Goal: Transaction & Acquisition: Purchase product/service

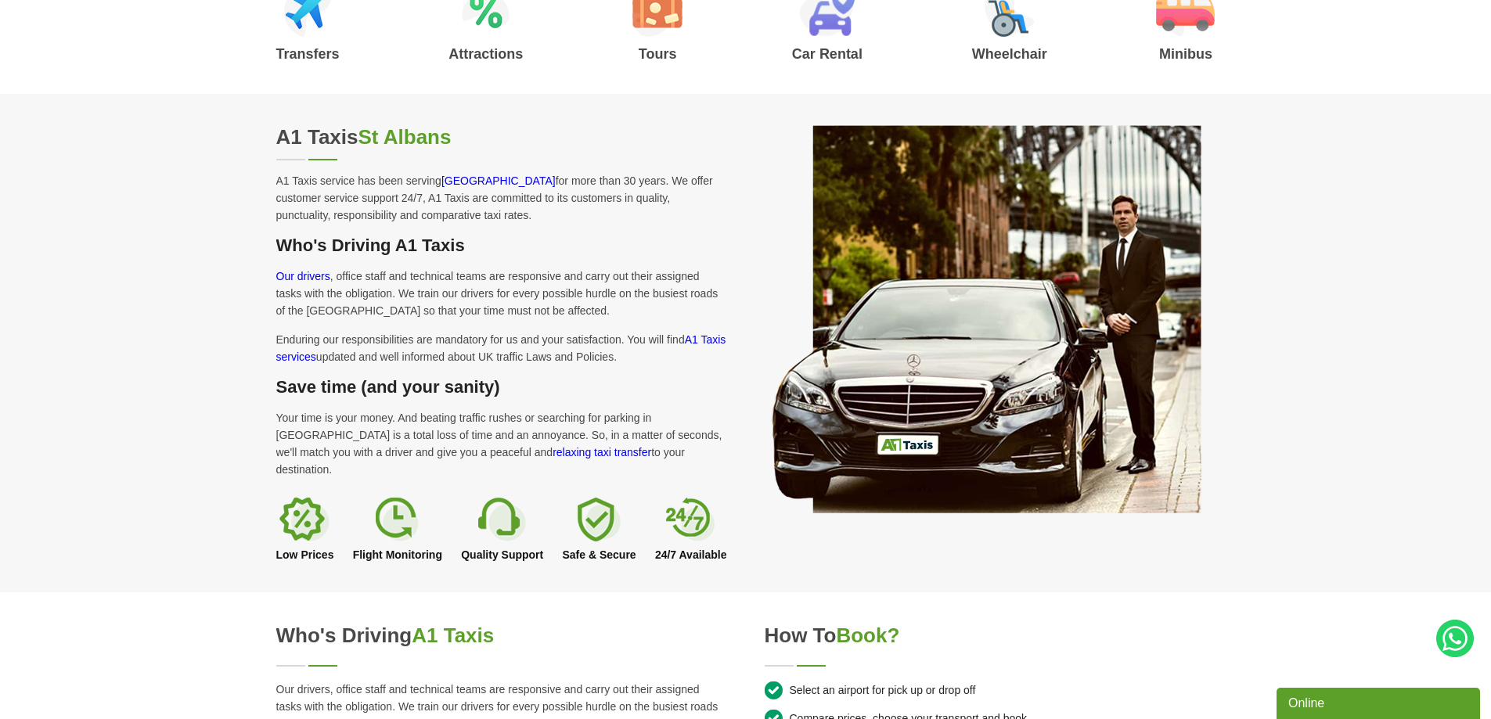
scroll to position [548, 0]
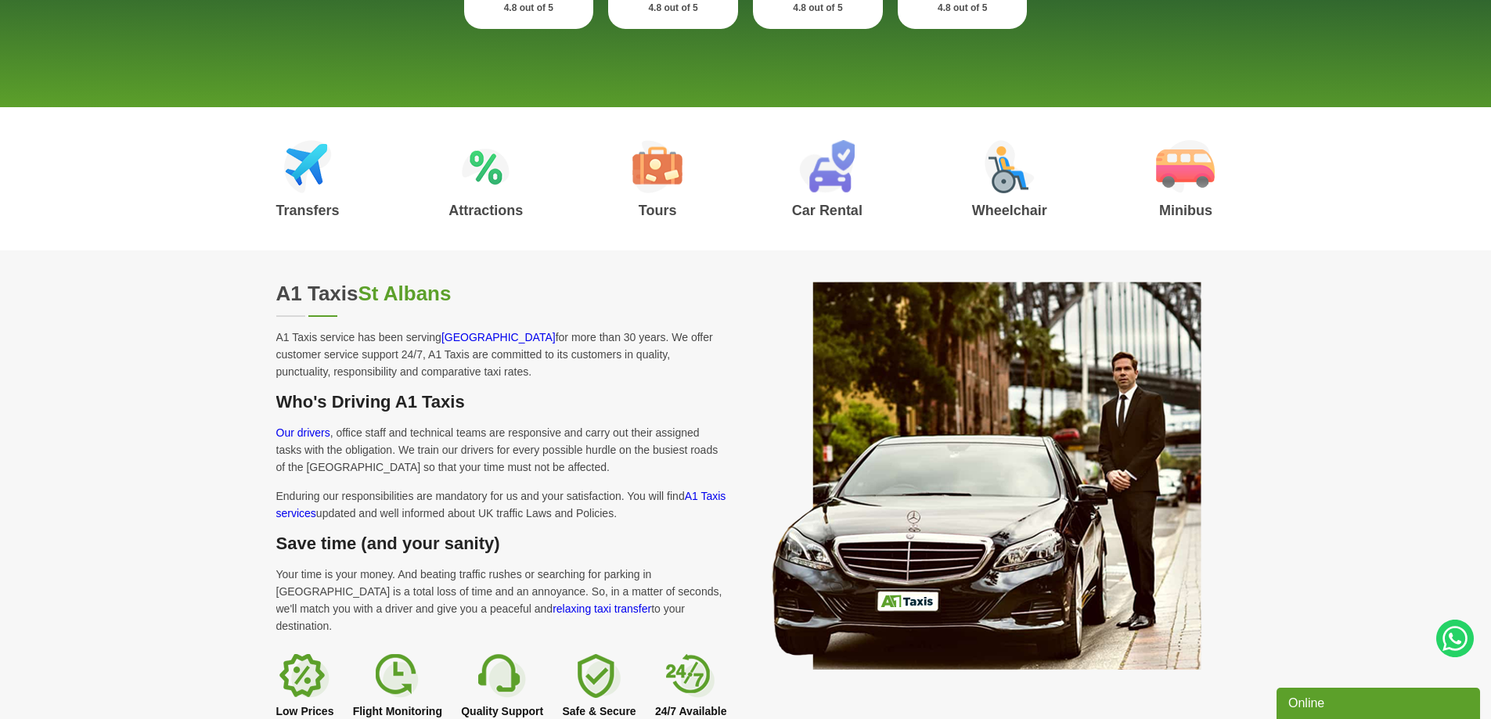
click at [304, 175] on img at bounding box center [308, 166] width 48 height 53
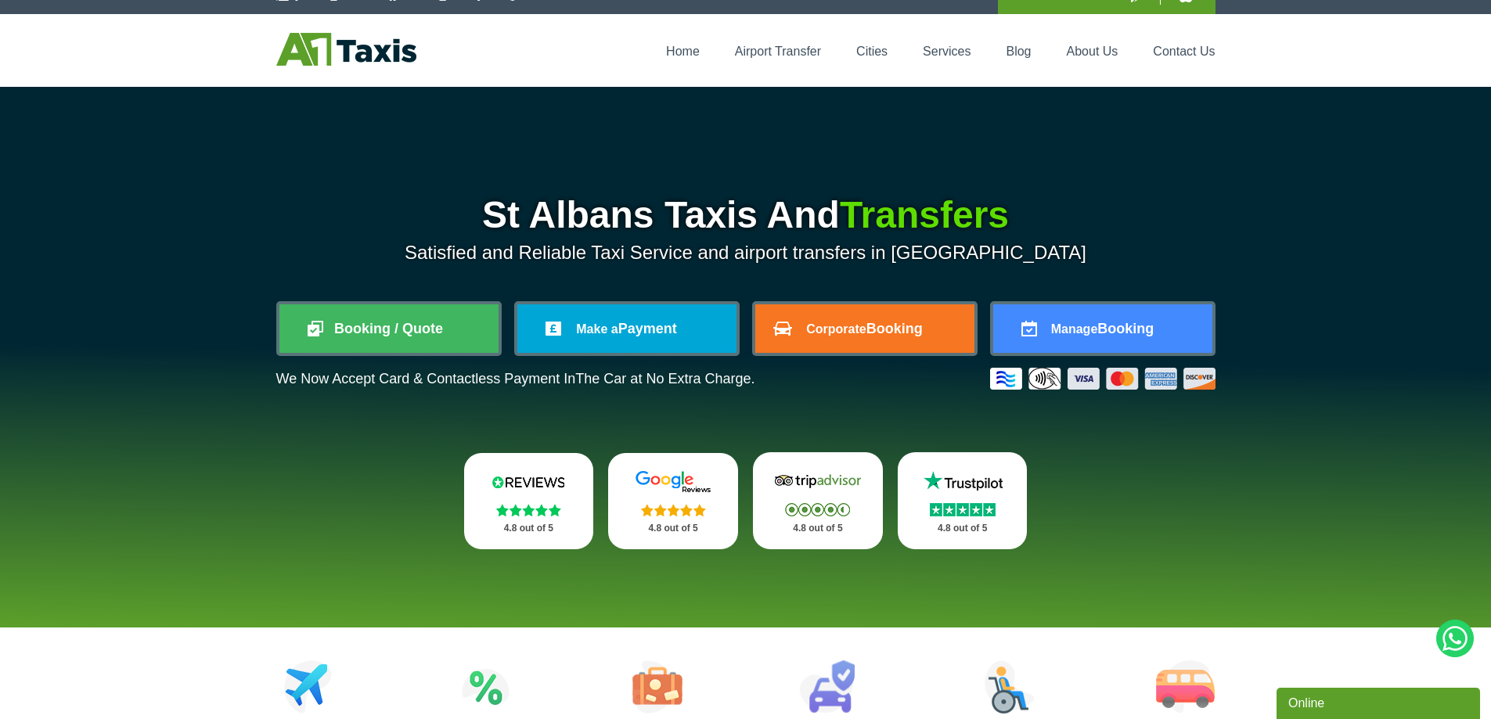
scroll to position [0, 0]
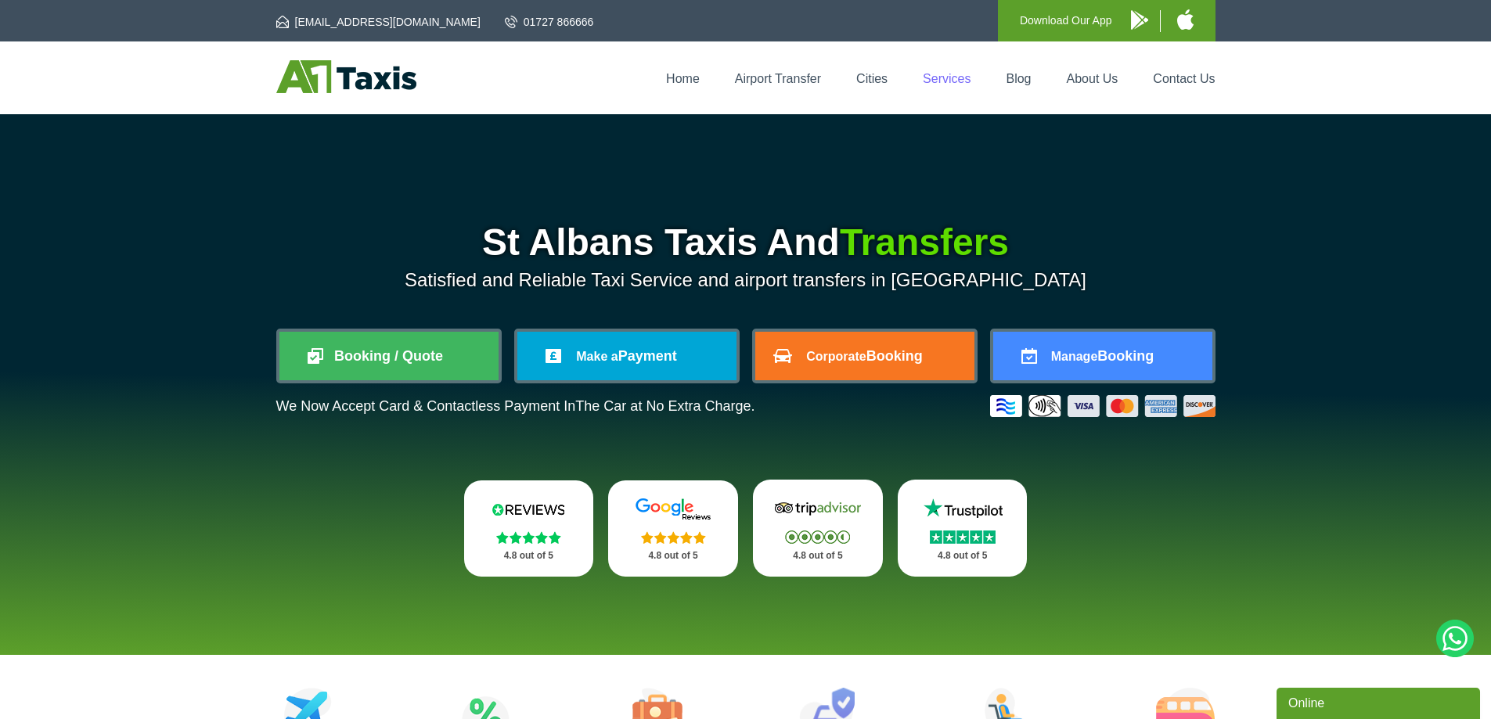
click at [951, 73] on link "Services" at bounding box center [947, 78] width 48 height 13
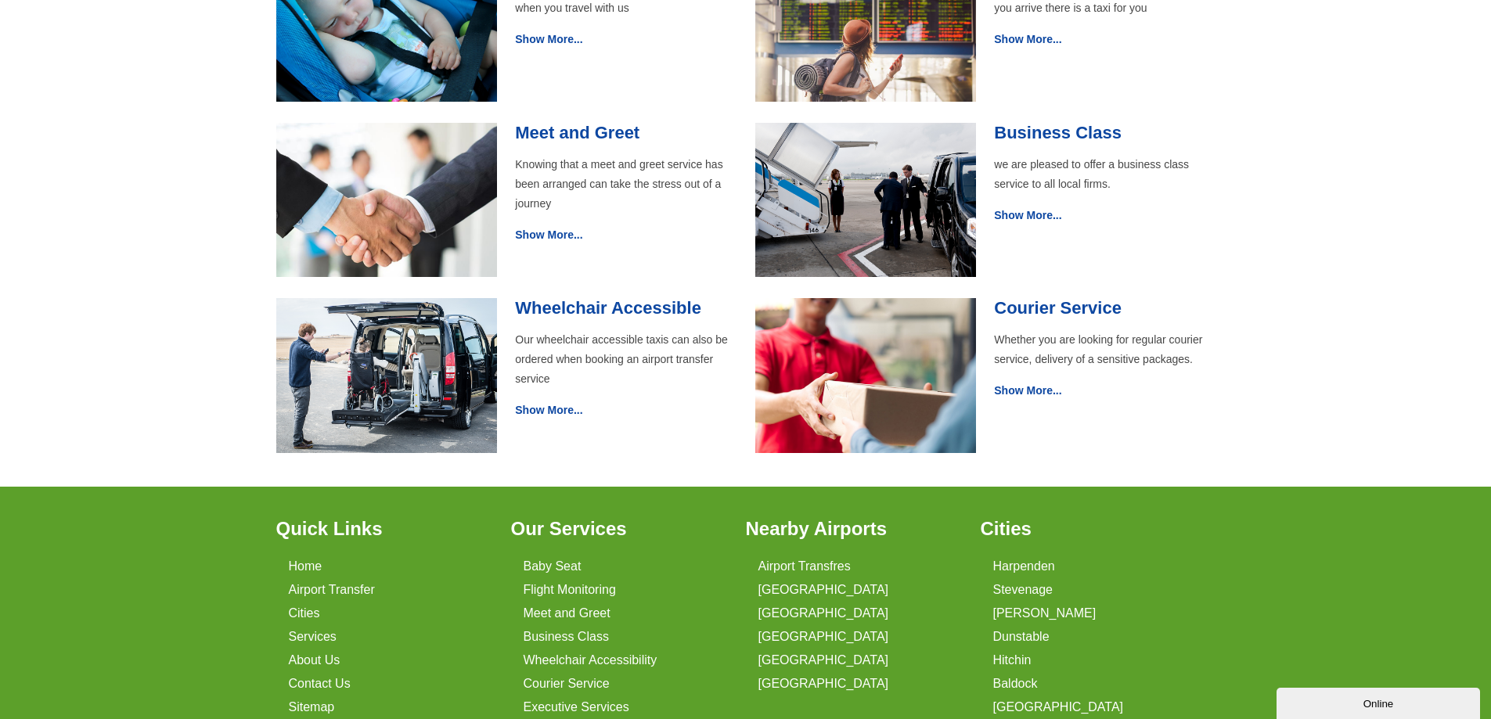
scroll to position [470, 0]
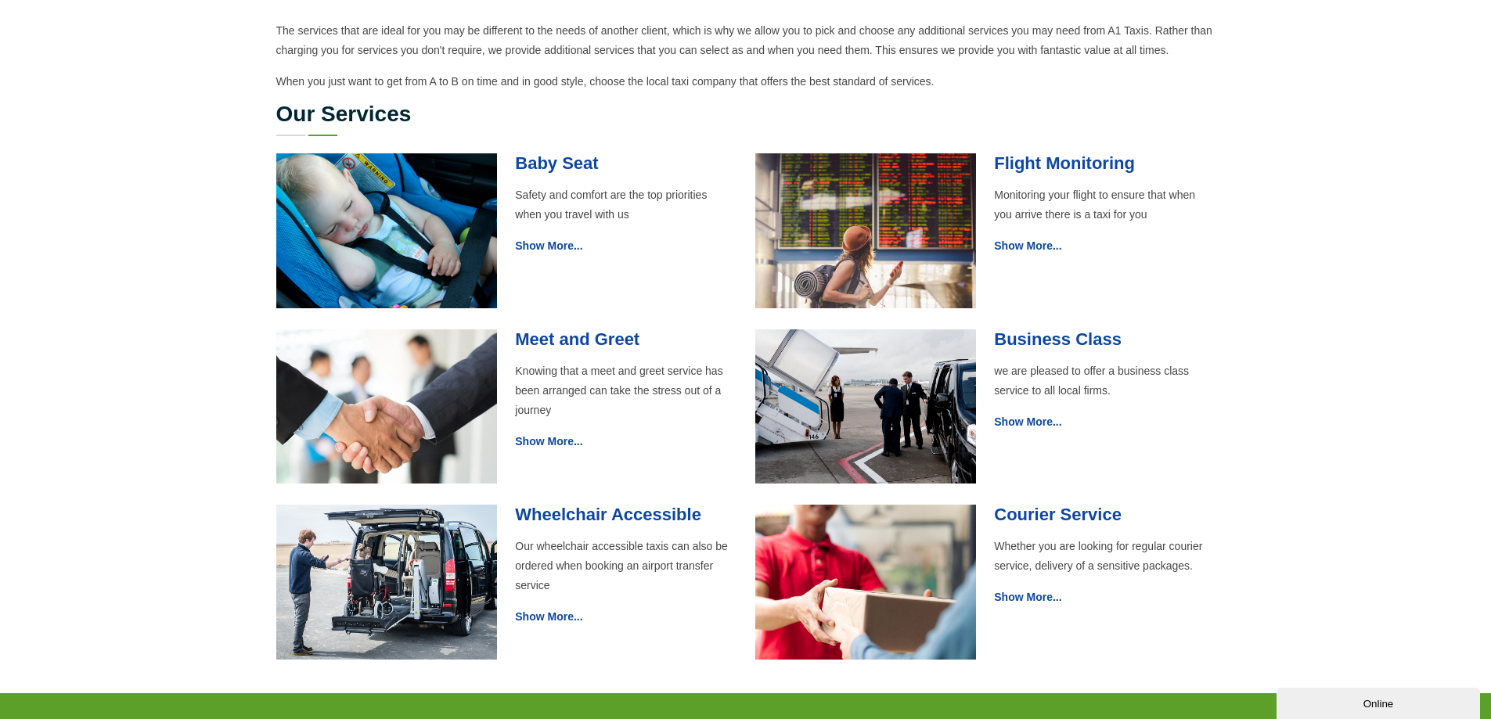
click at [1021, 236] on p "Show More..." at bounding box center [1104, 246] width 221 height 20
click at [1018, 251] on link "Show More..." at bounding box center [1027, 245] width 67 height 13
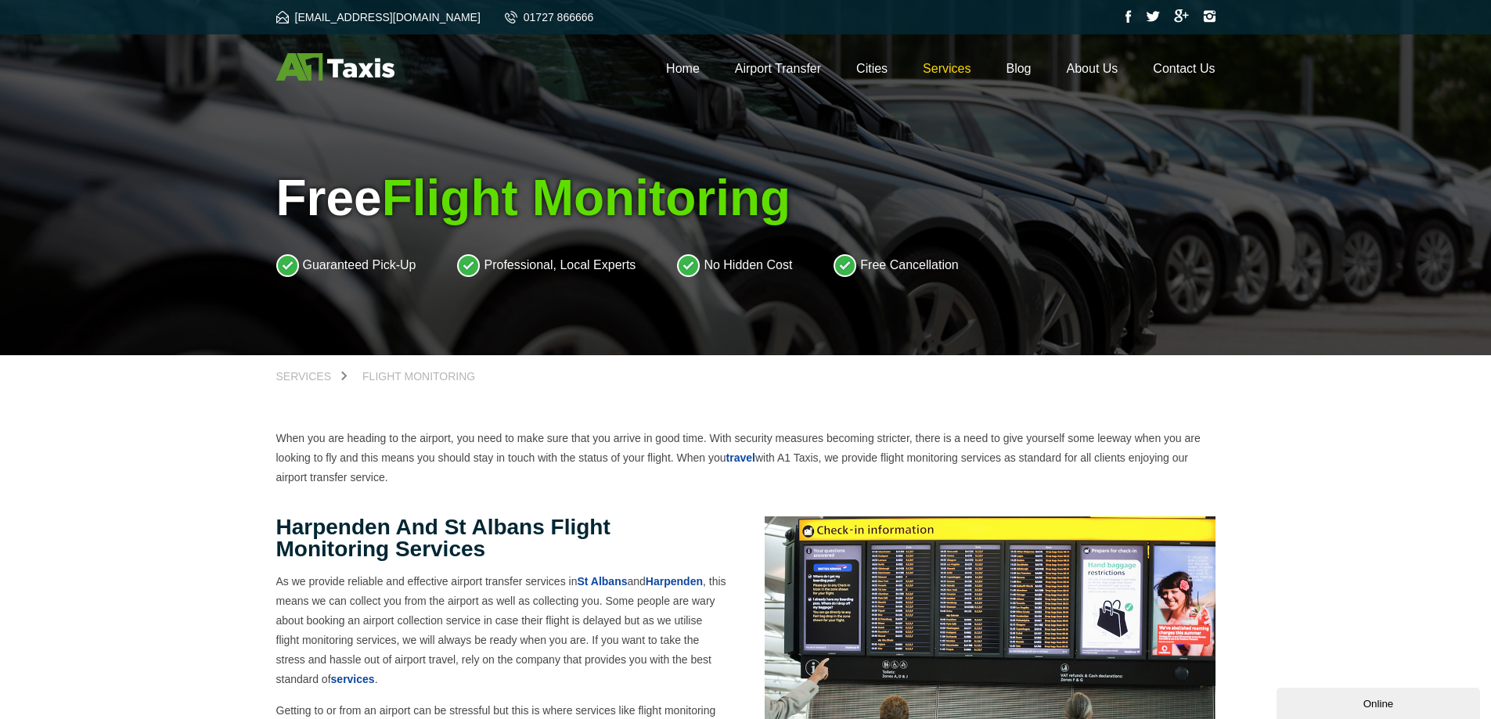
click at [950, 71] on link "Services" at bounding box center [947, 68] width 48 height 13
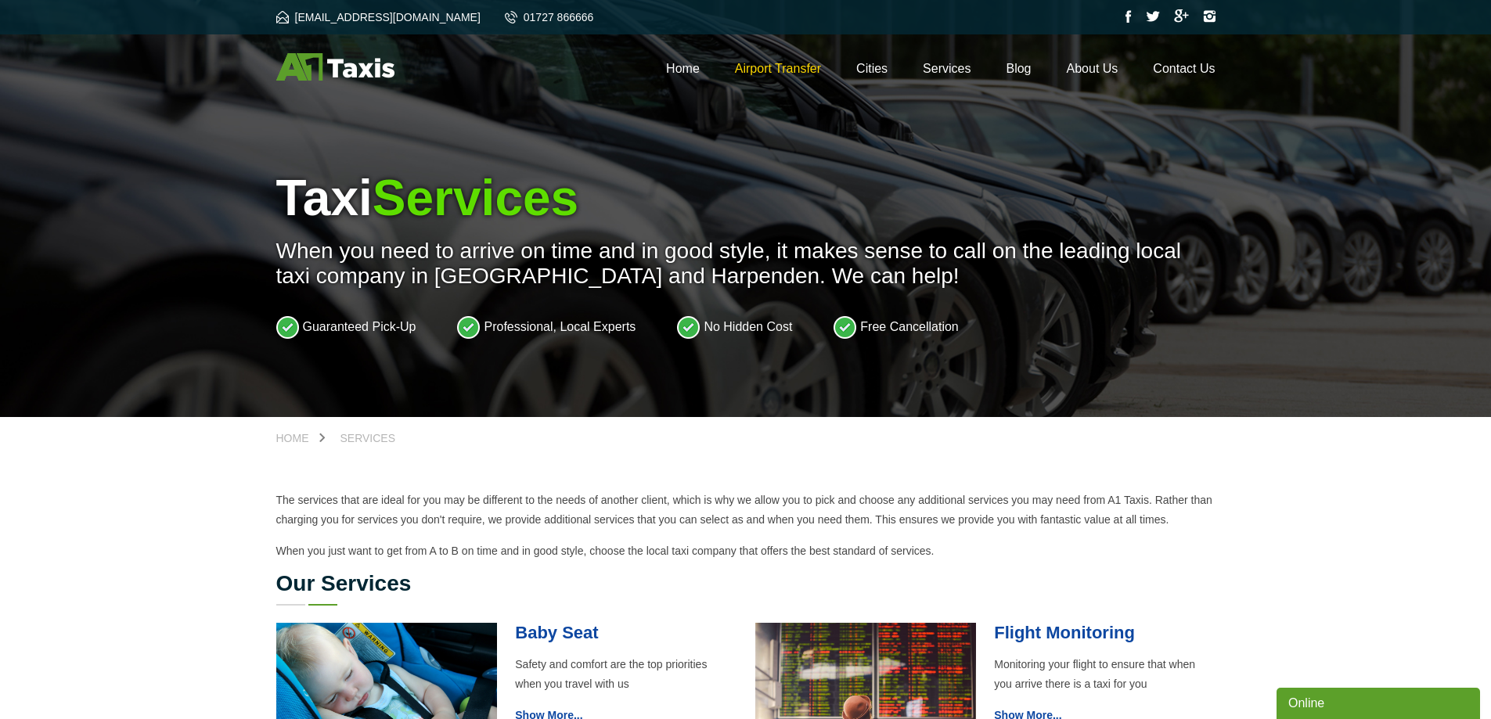
click at [814, 67] on link "Airport Transfer" at bounding box center [778, 68] width 86 height 13
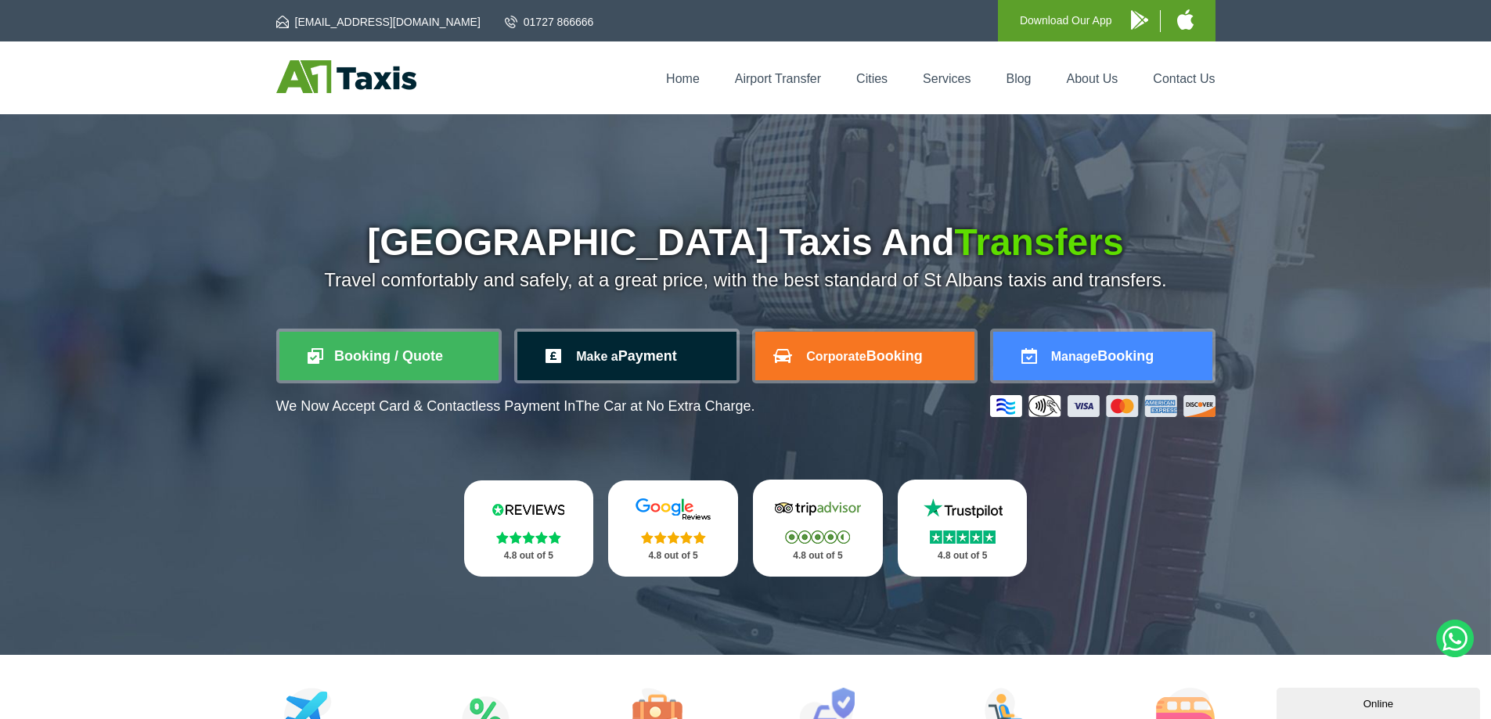
click at [703, 356] on link "Make a Payment" at bounding box center [626, 356] width 219 height 49
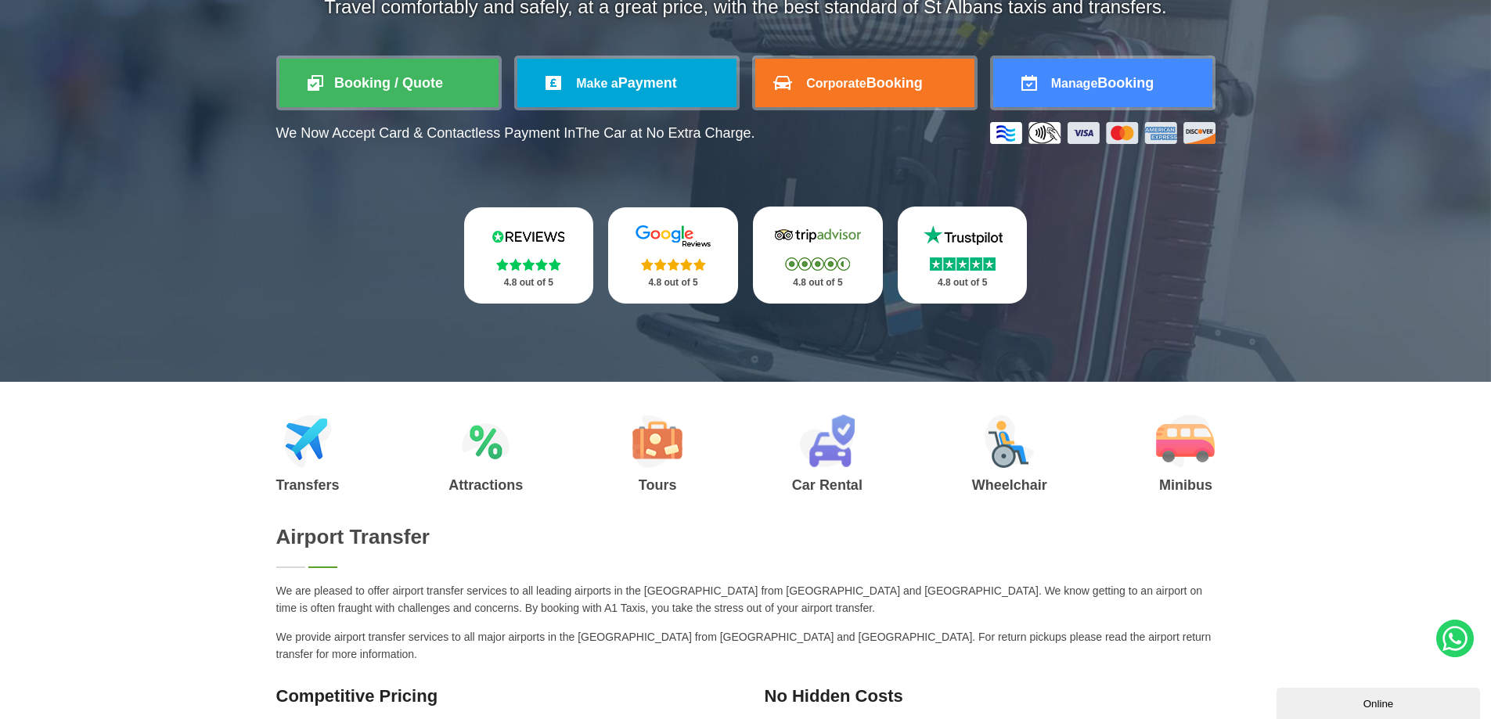
scroll to position [470, 0]
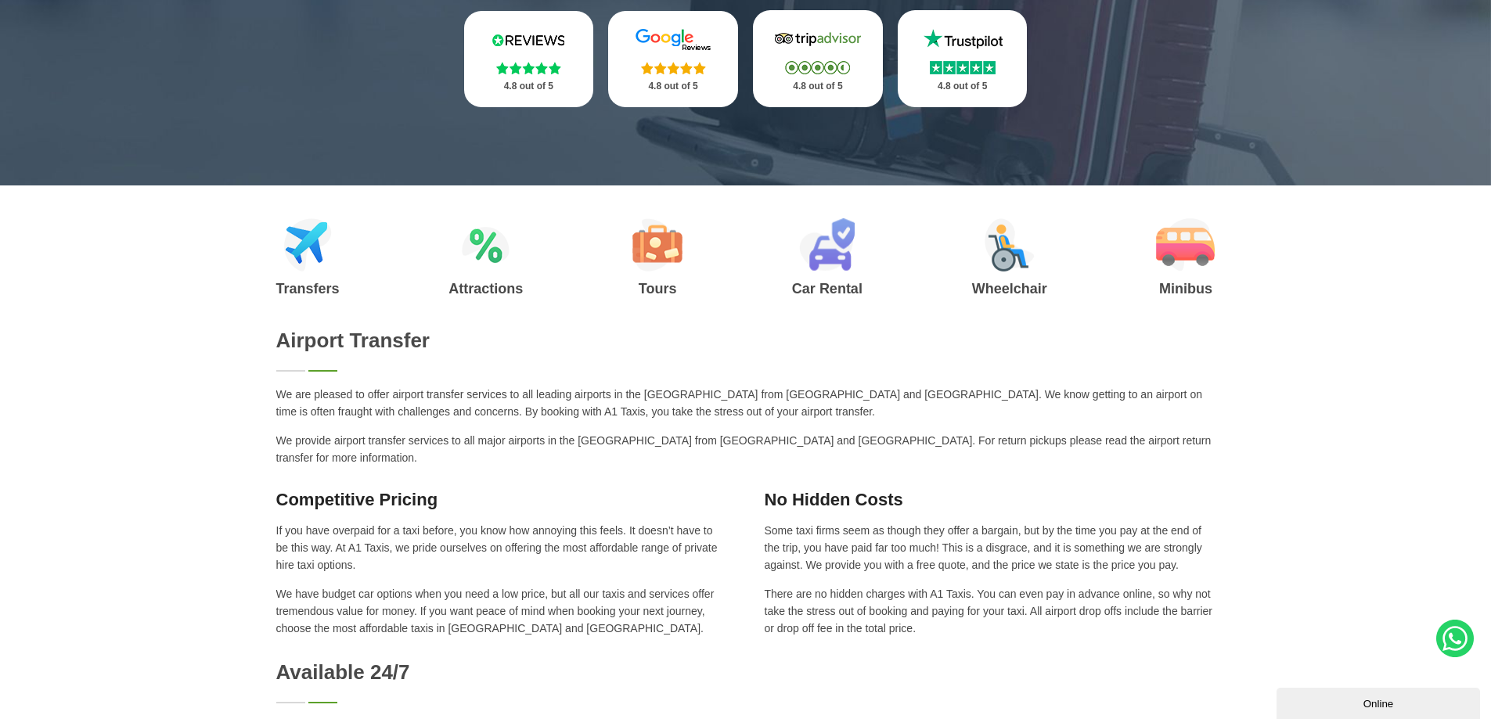
click at [682, 67] on img at bounding box center [673, 68] width 65 height 13
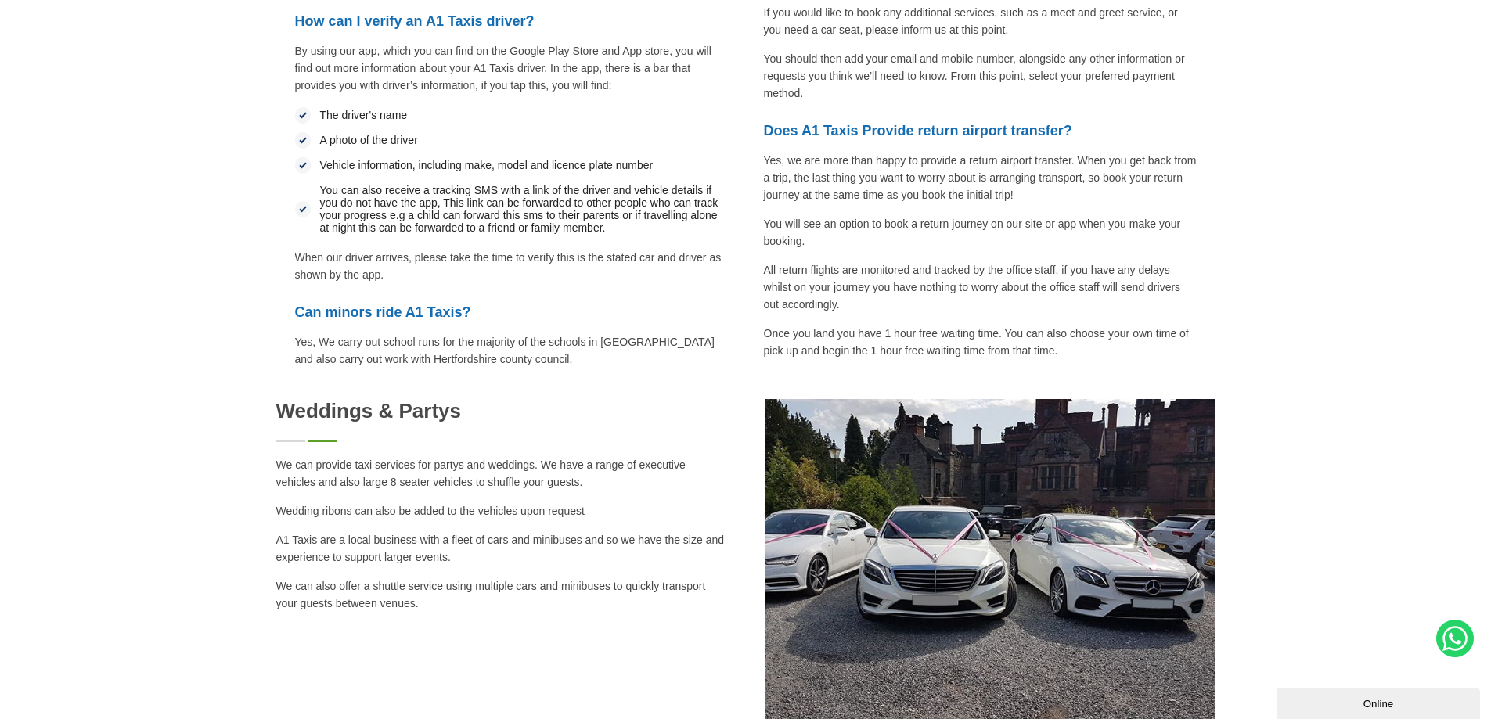
scroll to position [3365, 0]
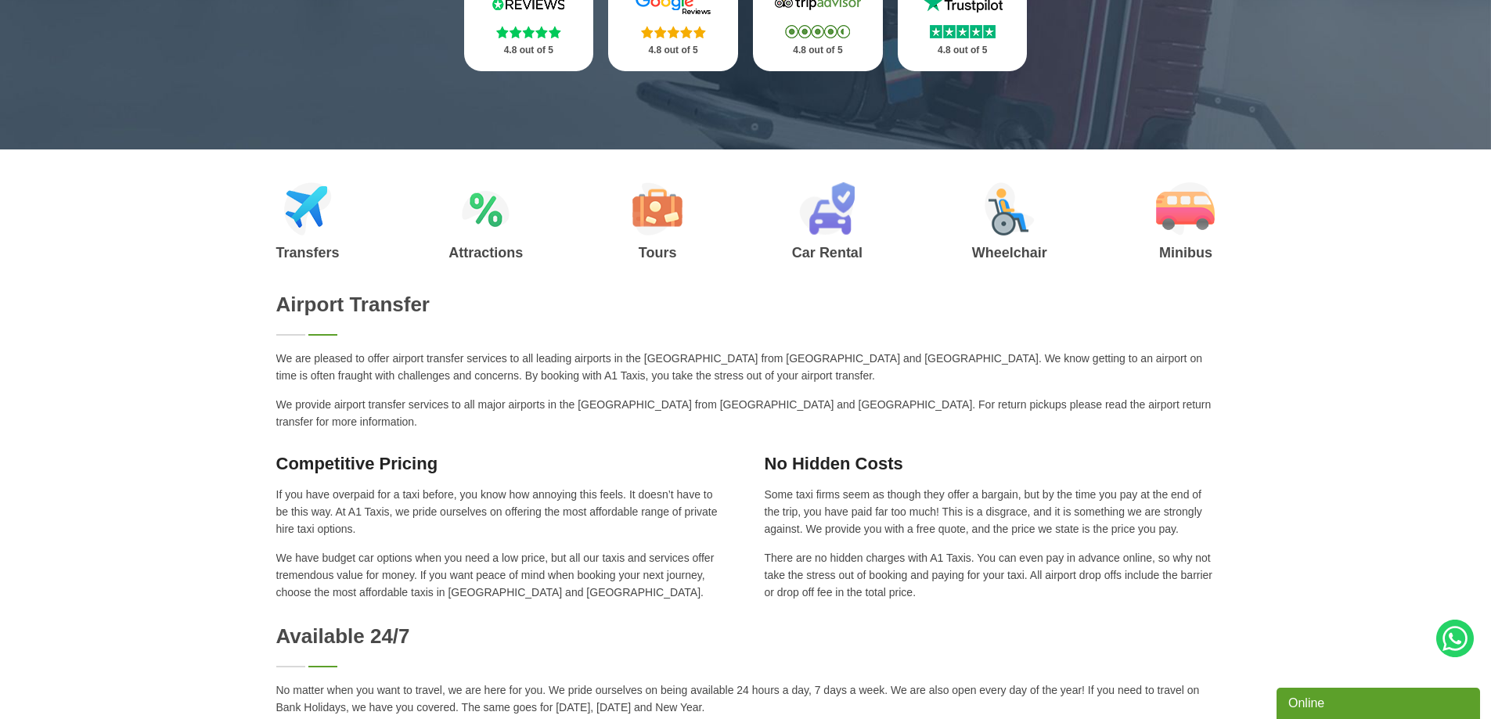
scroll to position [313, 0]
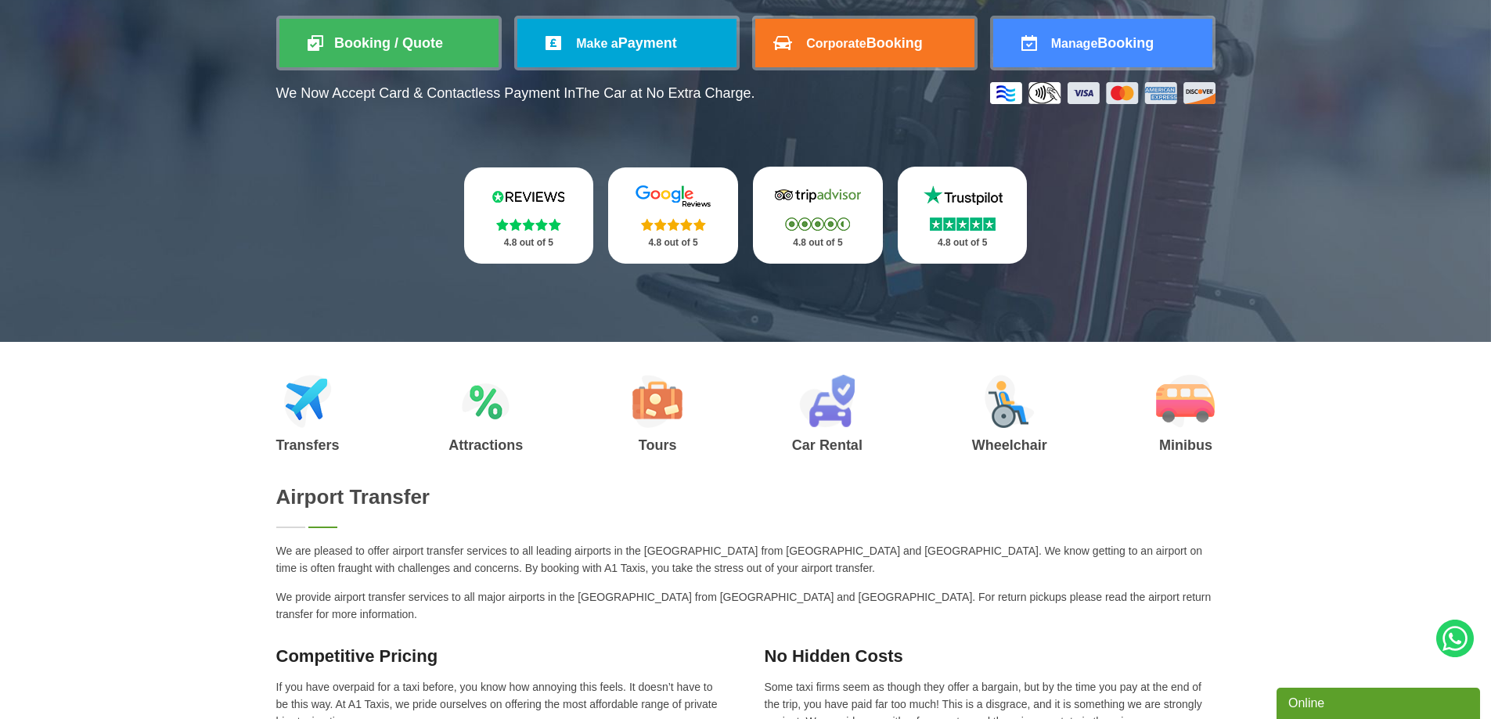
click at [668, 230] on img at bounding box center [673, 224] width 65 height 13
